Goal: Task Accomplishment & Management: Manage account settings

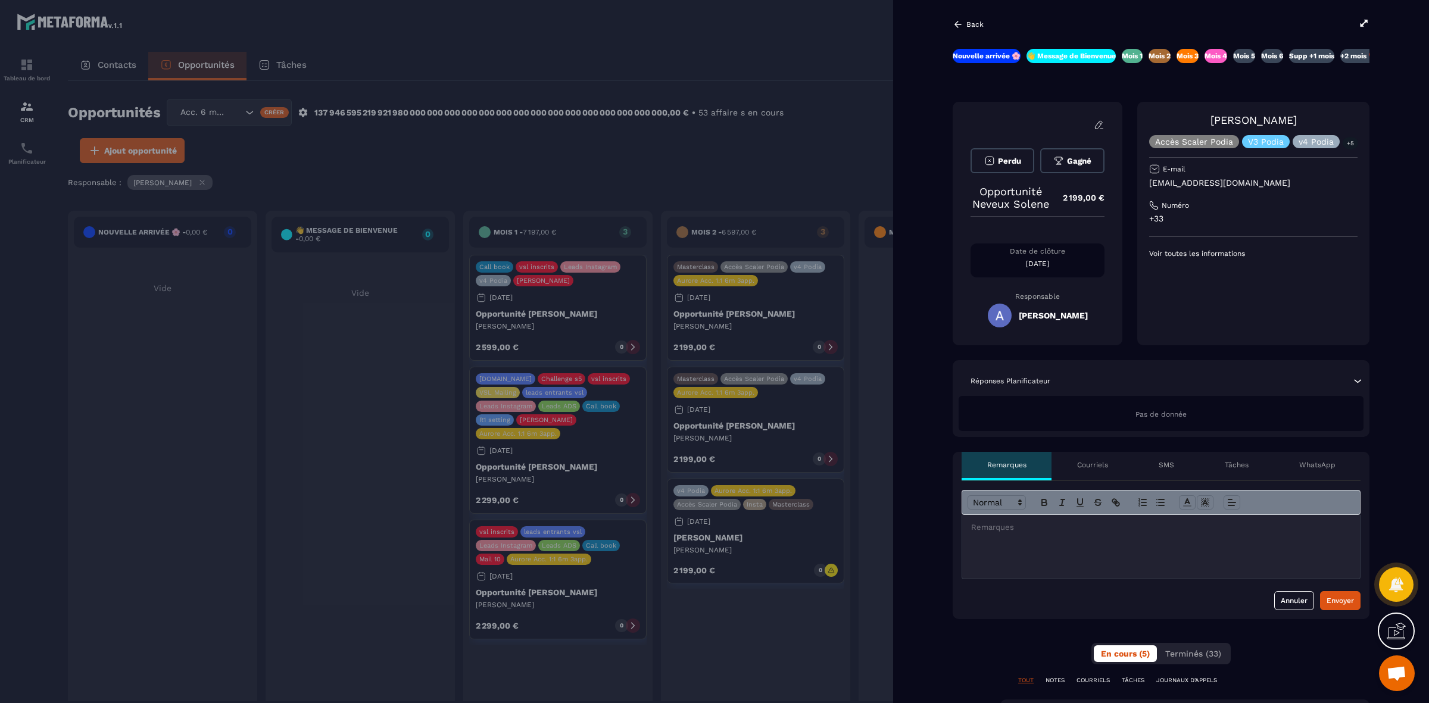
scroll to position [0, 61]
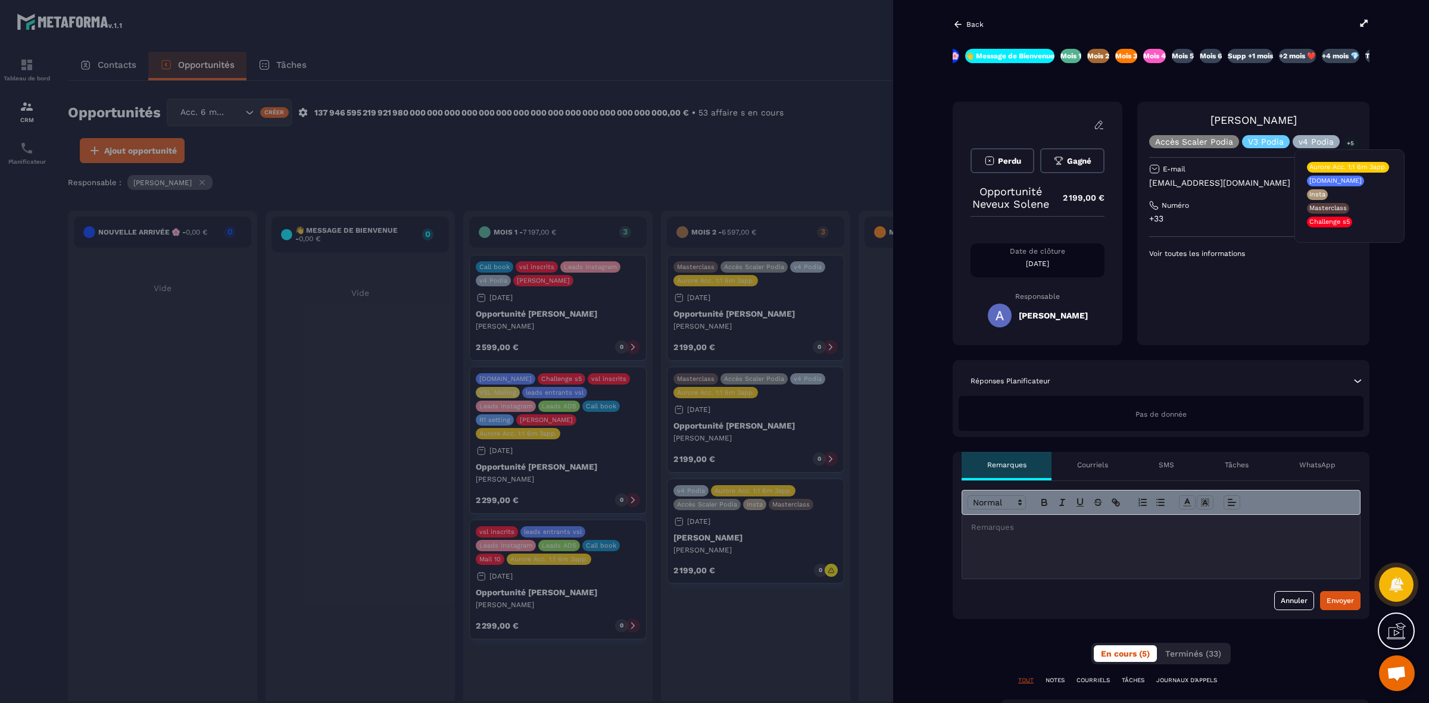
click at [1347, 143] on p "+5" at bounding box center [1349, 143] width 15 height 13
click at [1348, 143] on p "+5" at bounding box center [1349, 143] width 15 height 13
click at [1100, 120] on icon at bounding box center [1099, 125] width 11 height 11
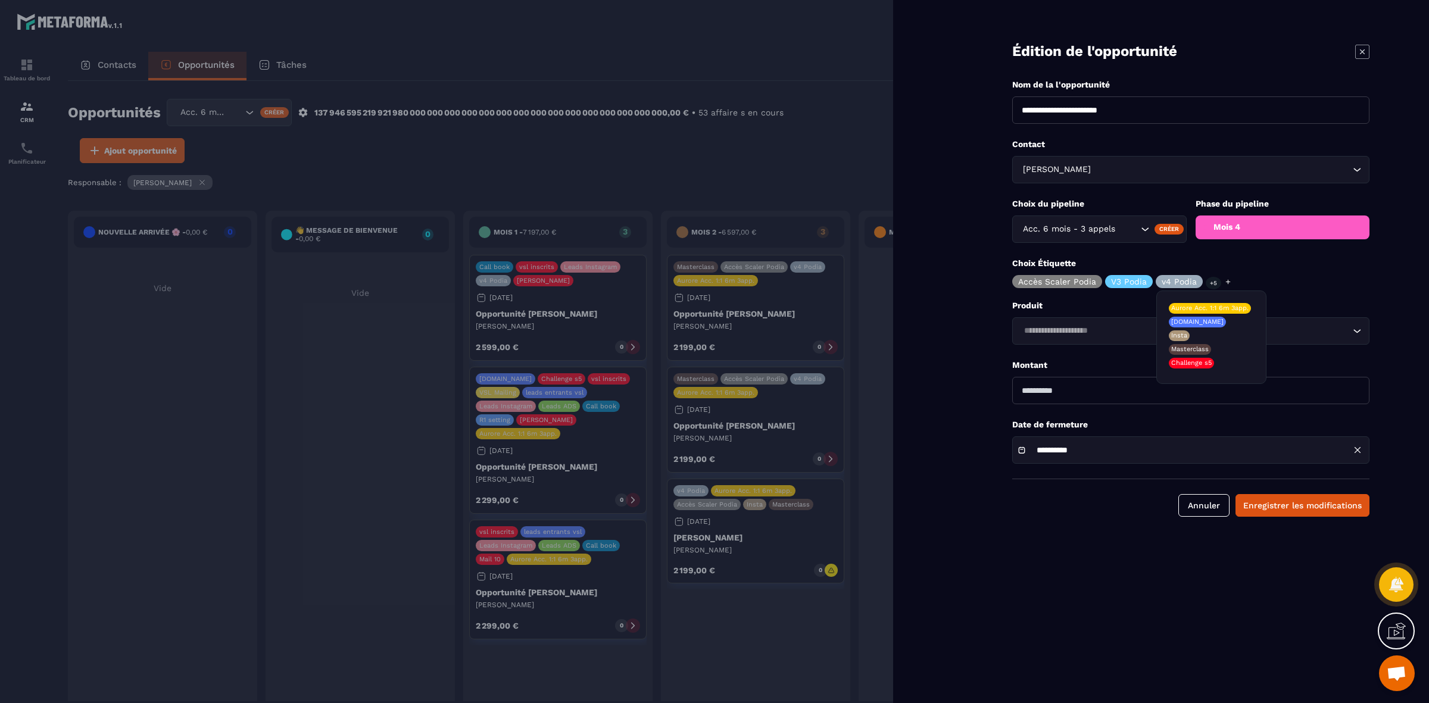
click at [1219, 282] on div "Accès Scaler Podia V3 Podia v4 Podia +5" at bounding box center [1122, 281] width 220 height 13
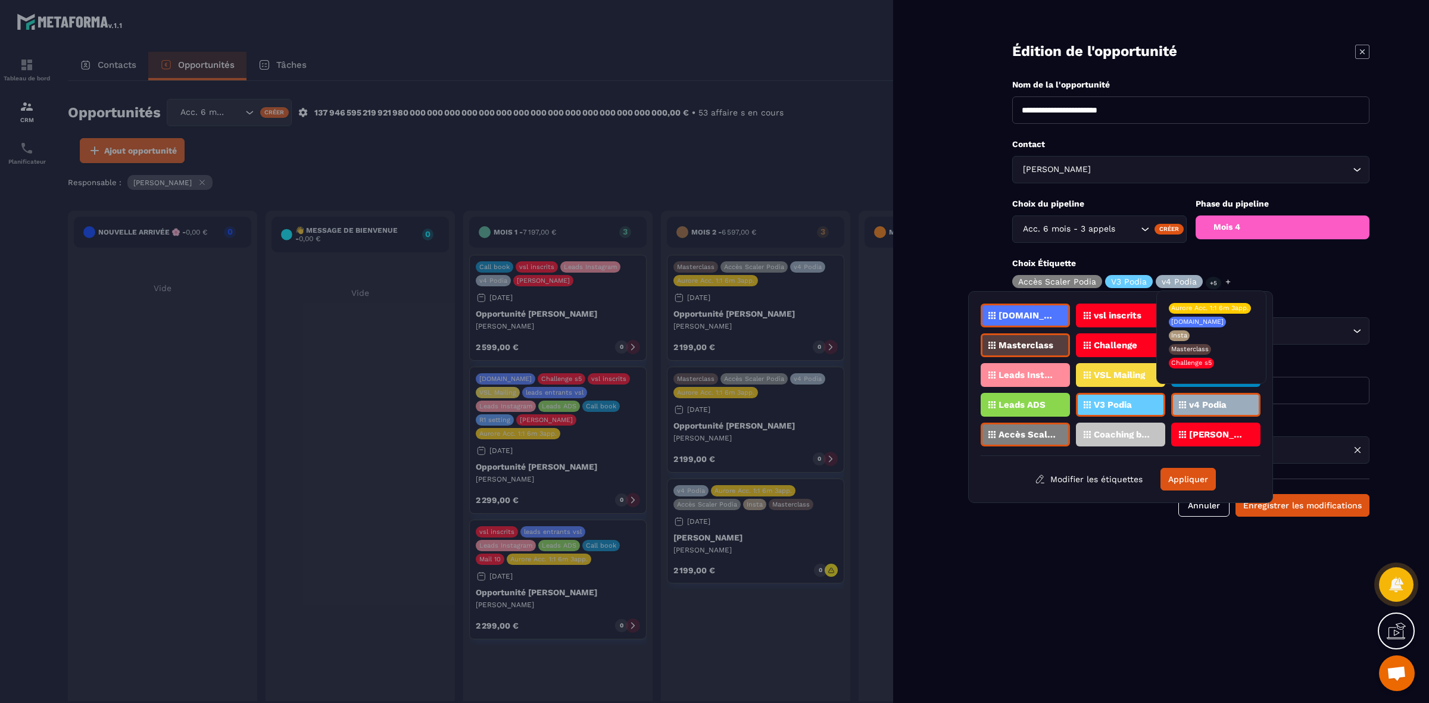
click at [1207, 277] on p "+5" at bounding box center [1212, 283] width 15 height 13
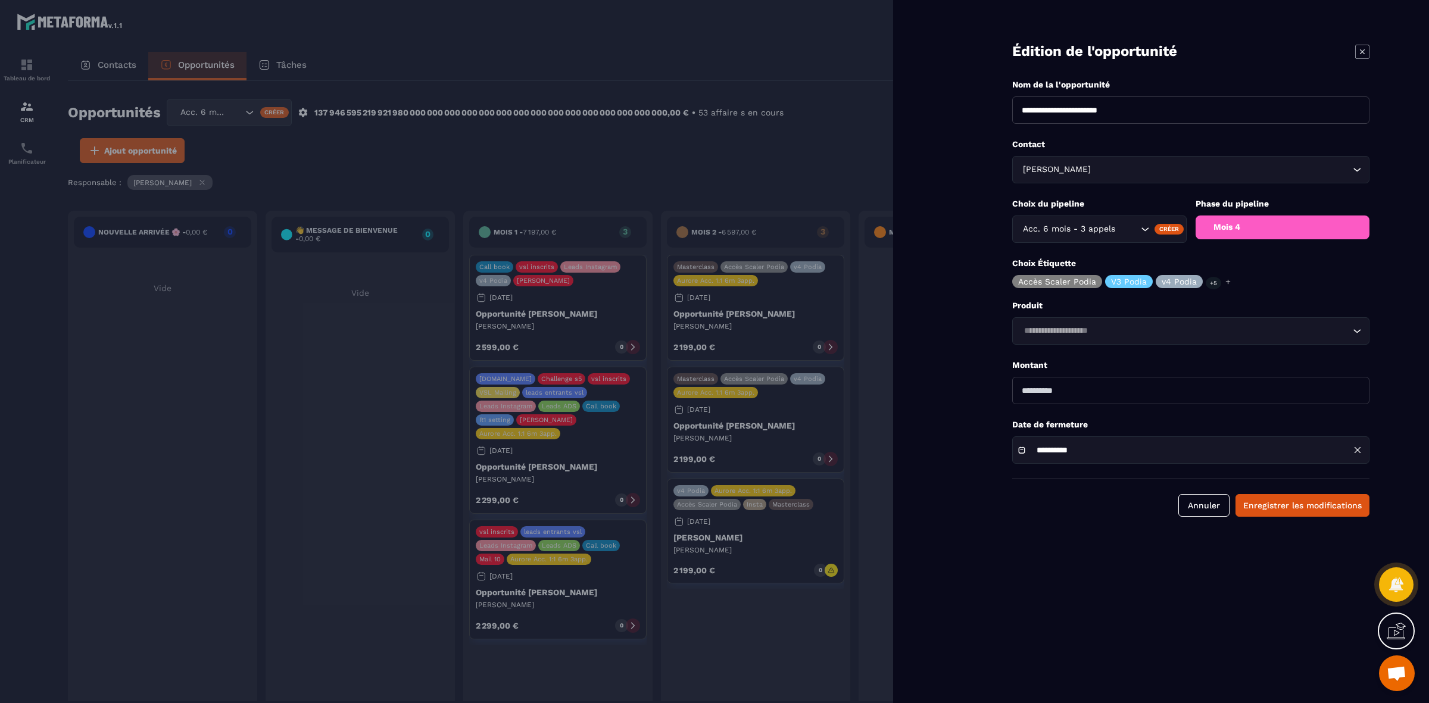
click at [1208, 277] on p "+5" at bounding box center [1212, 283] width 15 height 13
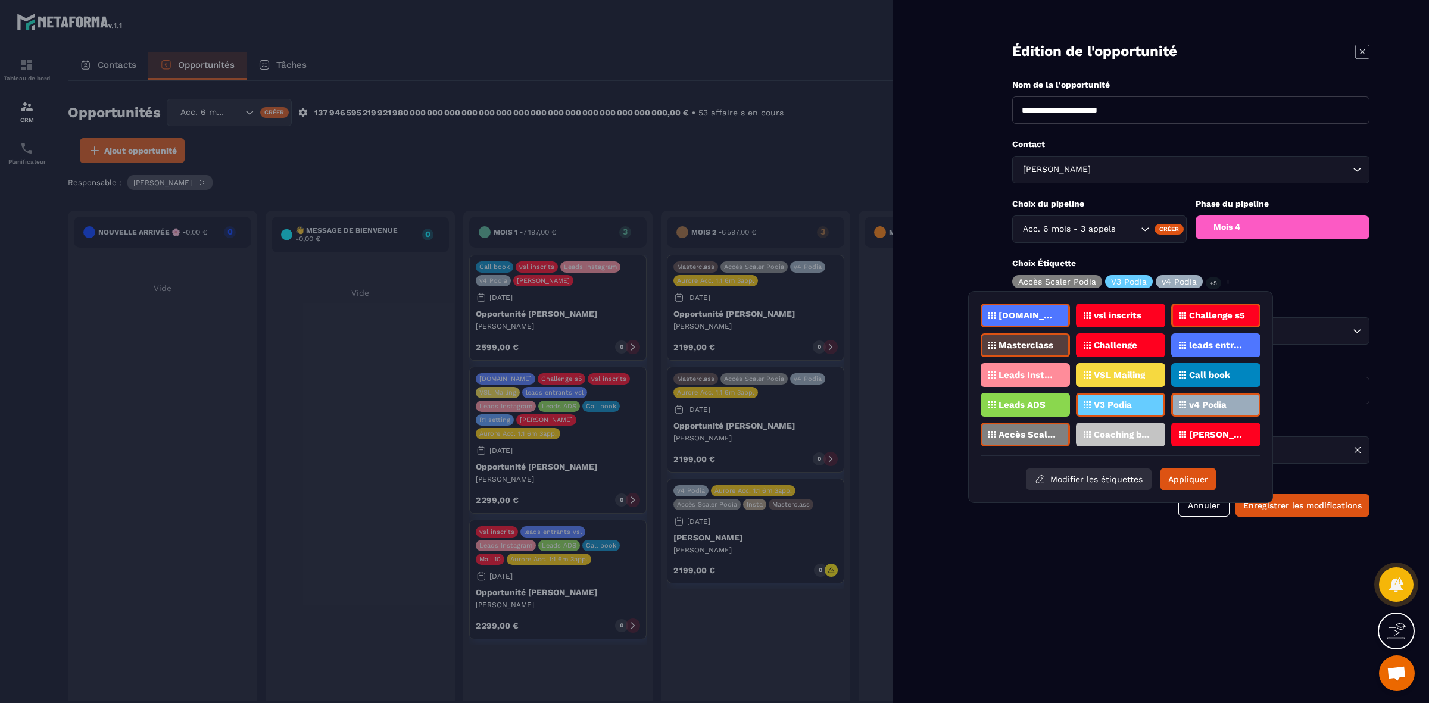
click at [1102, 468] on button "Modifier les étiquettes" at bounding box center [1089, 478] width 126 height 21
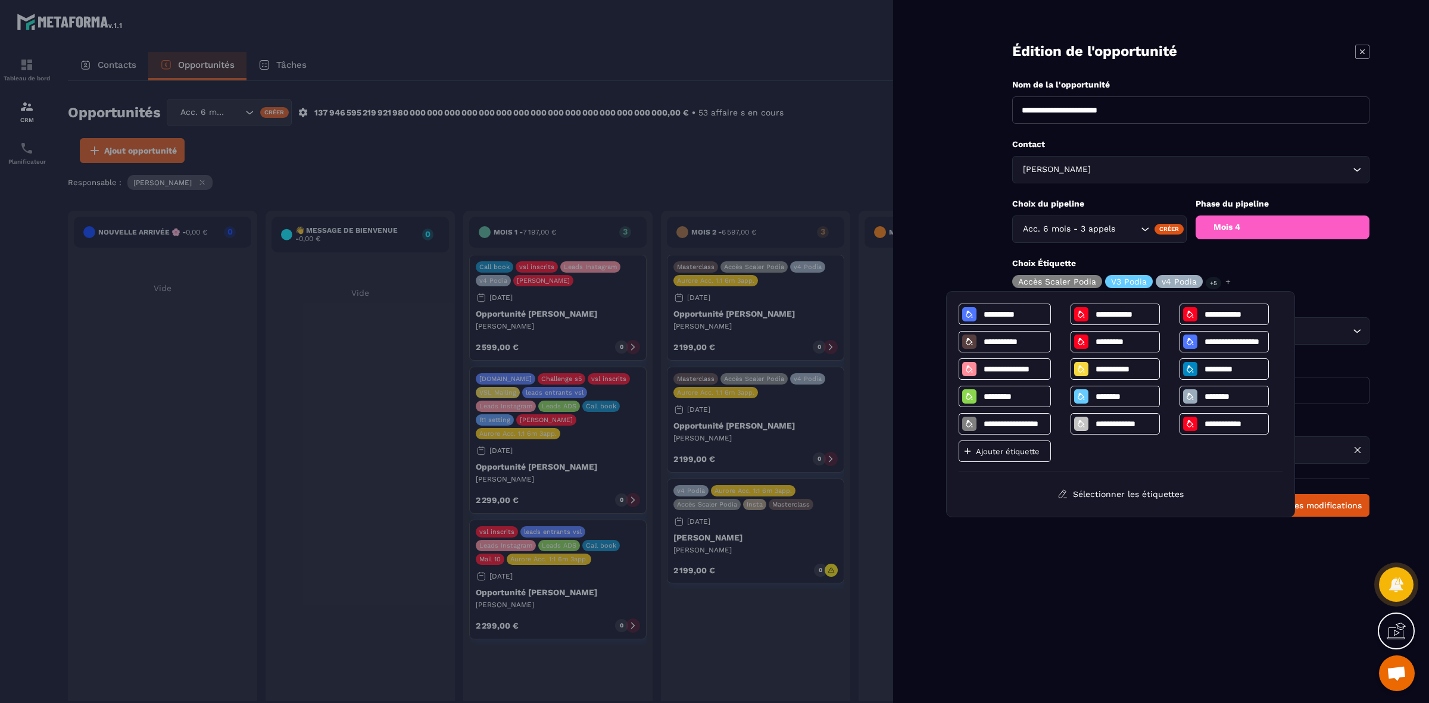
click at [1304, 287] on div "Choix Étiquette Accès Scaler Podia V3 Podia v4 Podia +5" at bounding box center [1190, 273] width 357 height 30
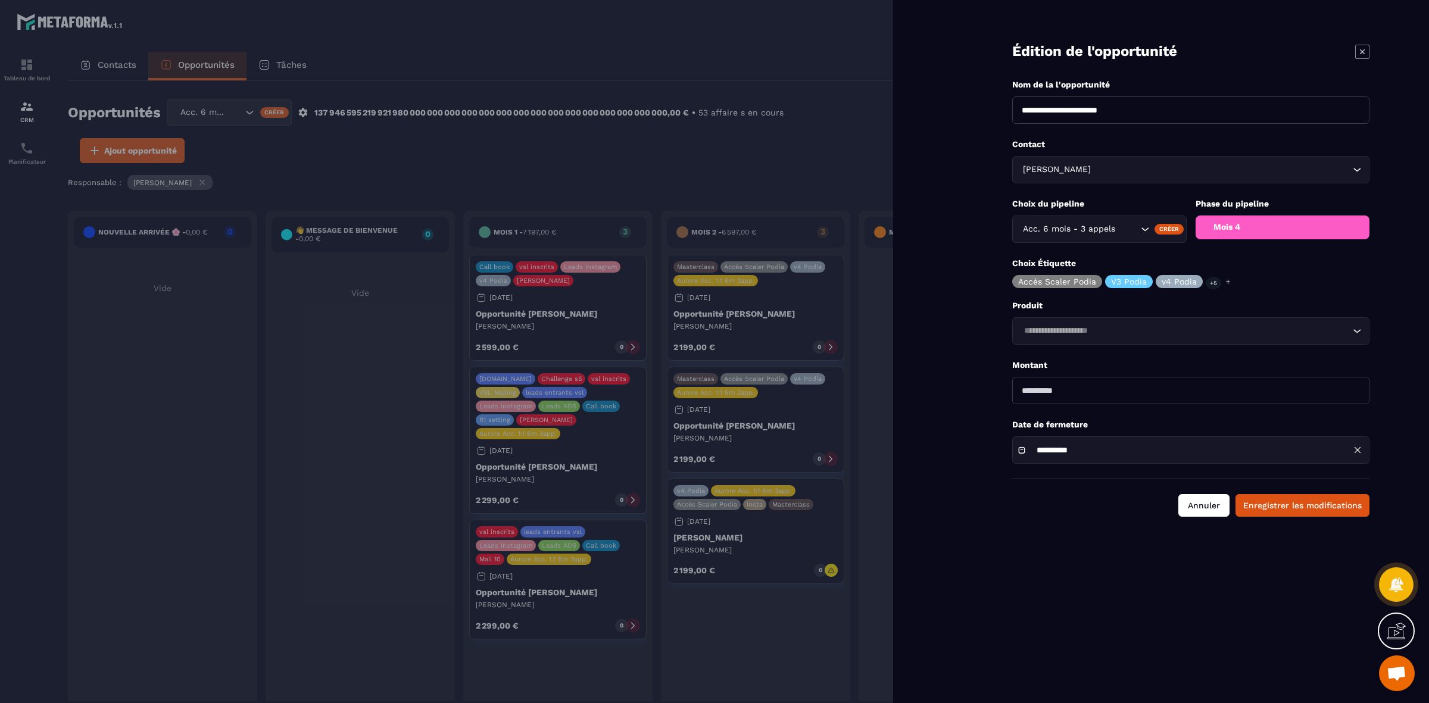
click at [1206, 498] on button "Annuler" at bounding box center [1203, 505] width 51 height 23
